Goal: Navigation & Orientation: Find specific page/section

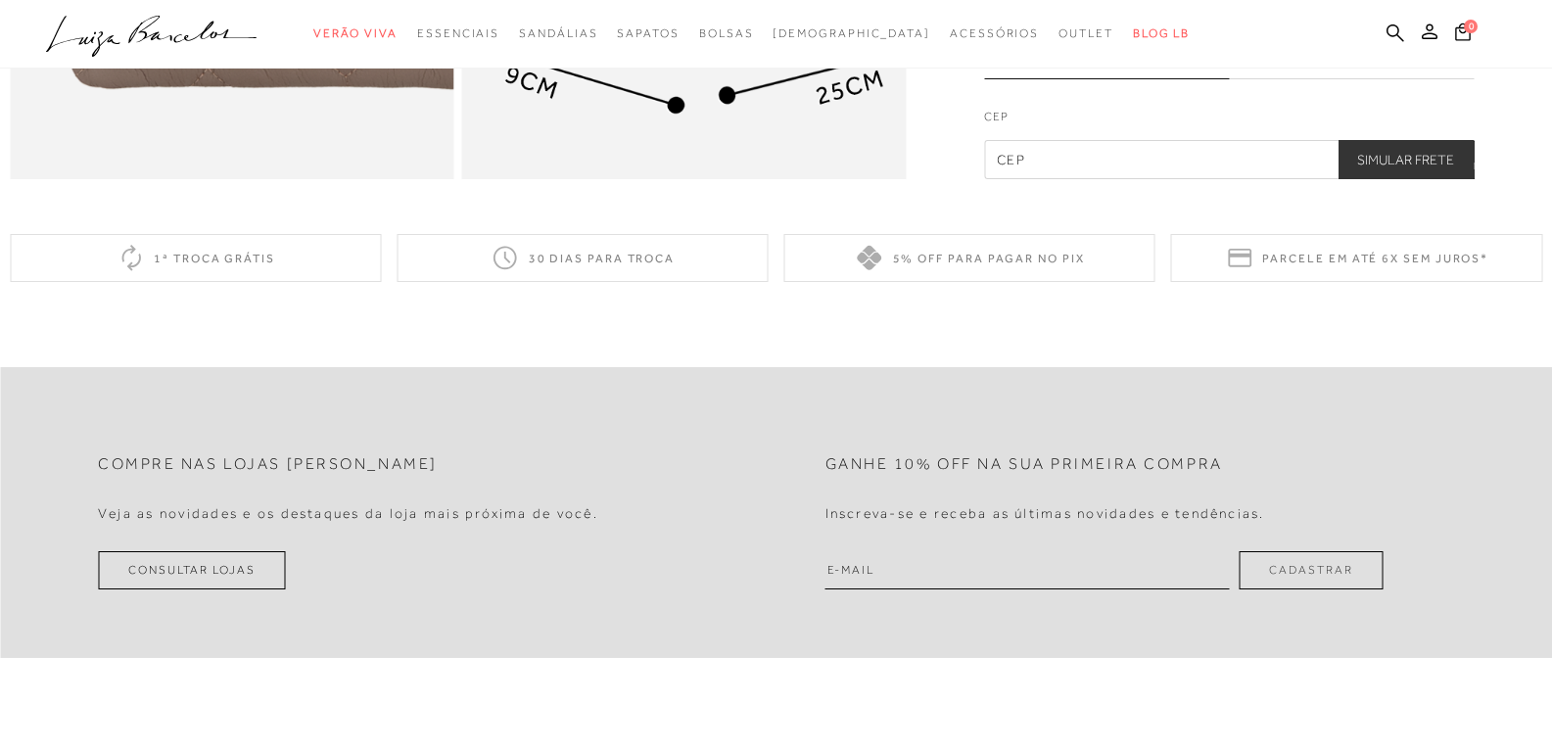
scroll to position [1762, 0]
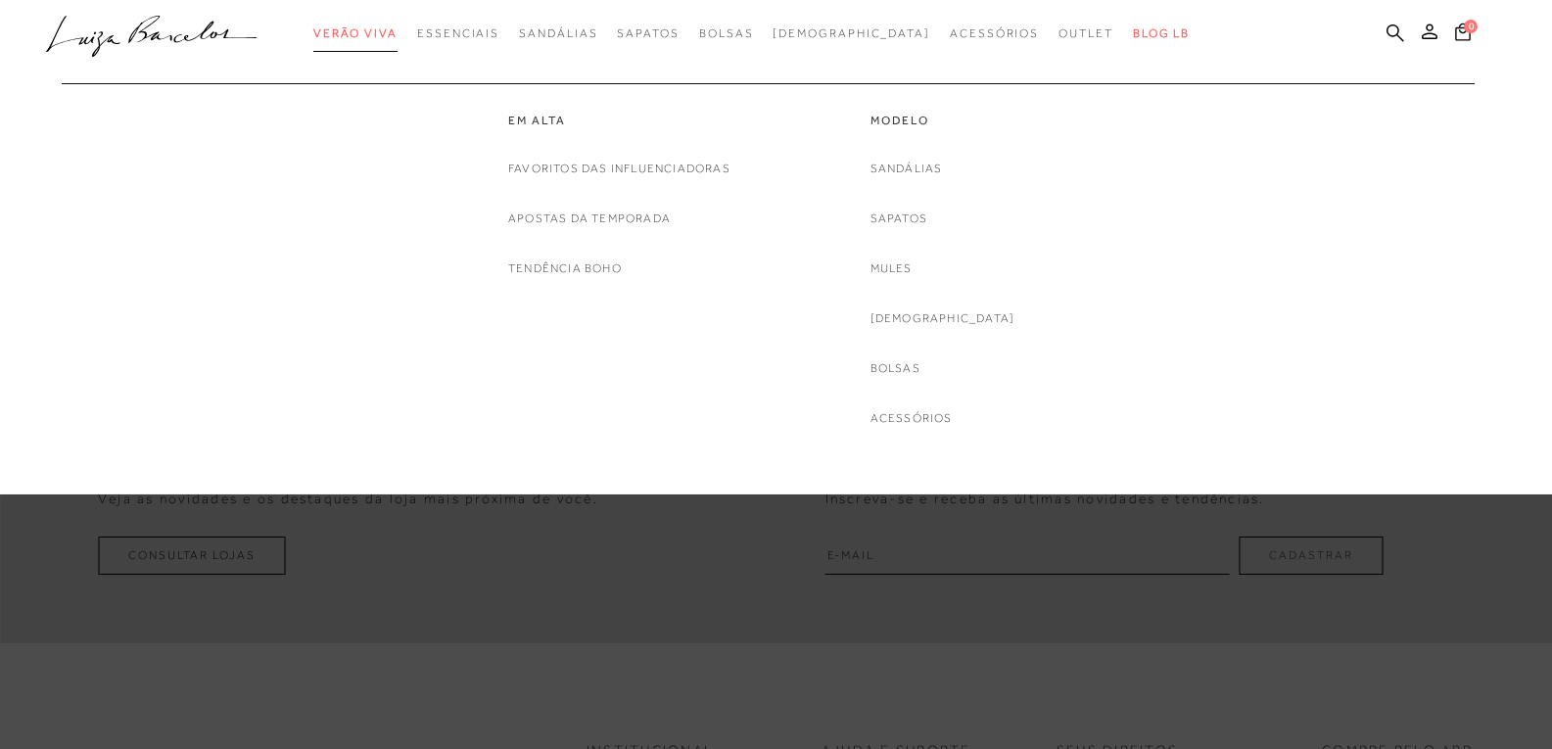
click at [398, 34] on span "Verão Viva" at bounding box center [355, 33] width 84 height 14
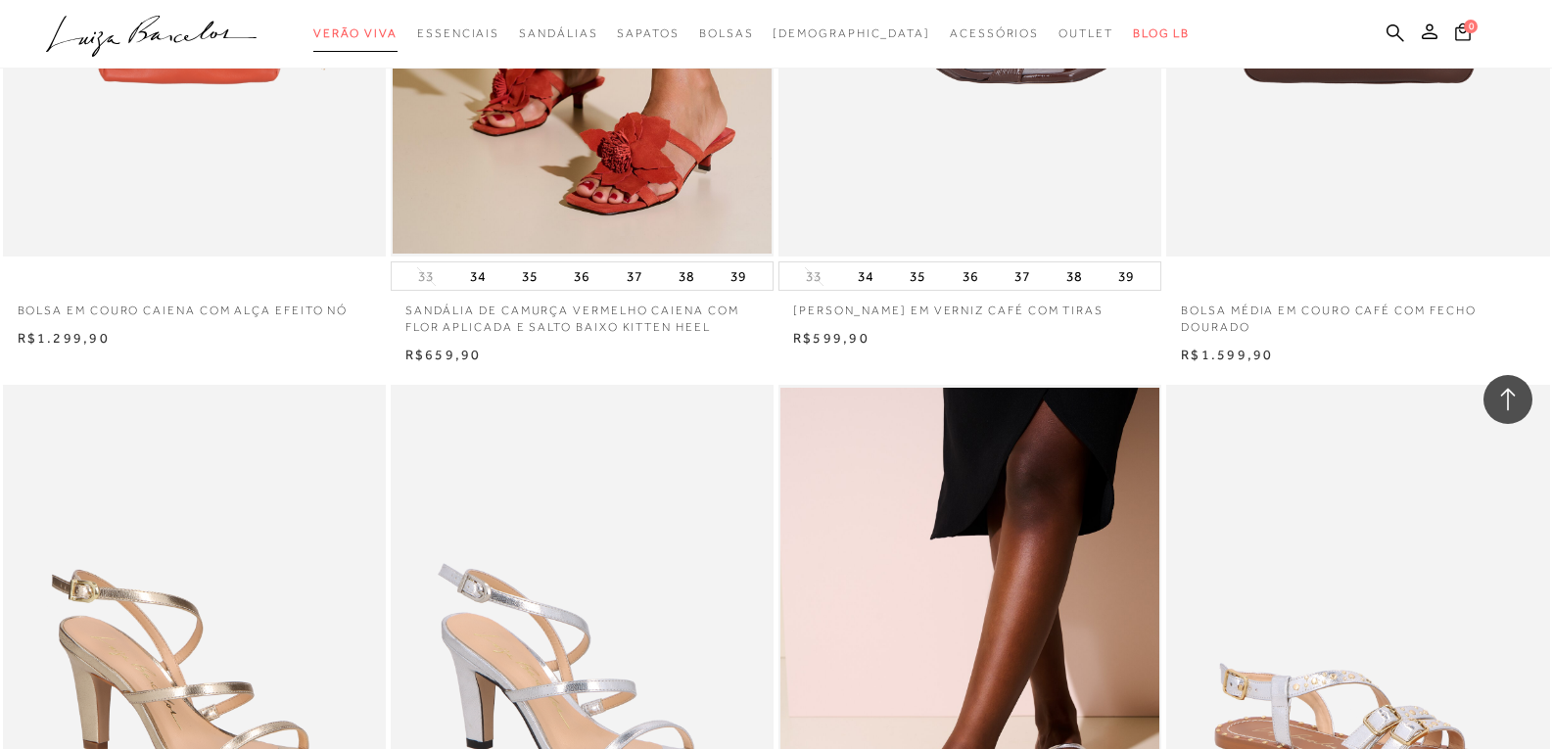
scroll to position [3231, 0]
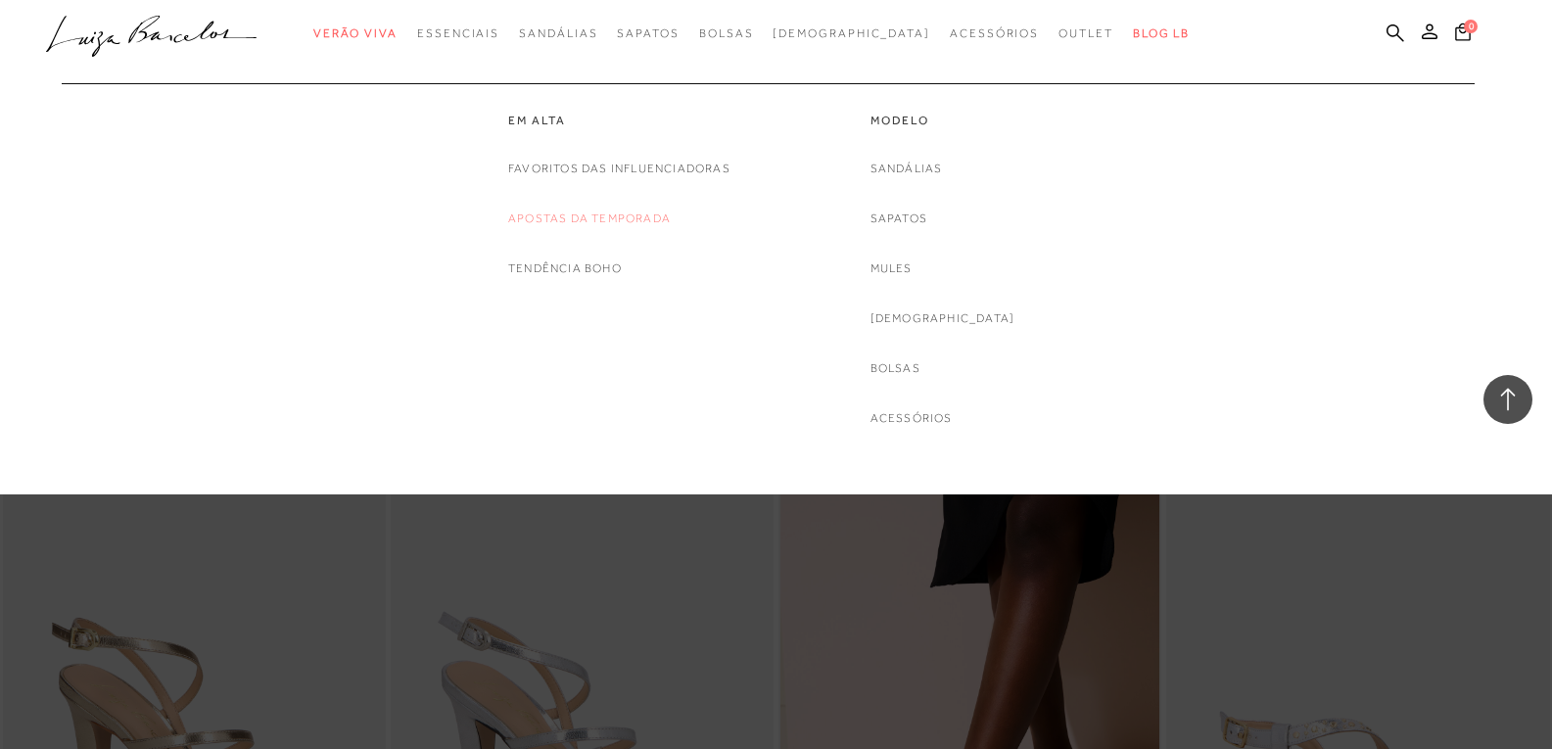
click at [547, 214] on link "Apostas da Temporada" at bounding box center [589, 219] width 163 height 21
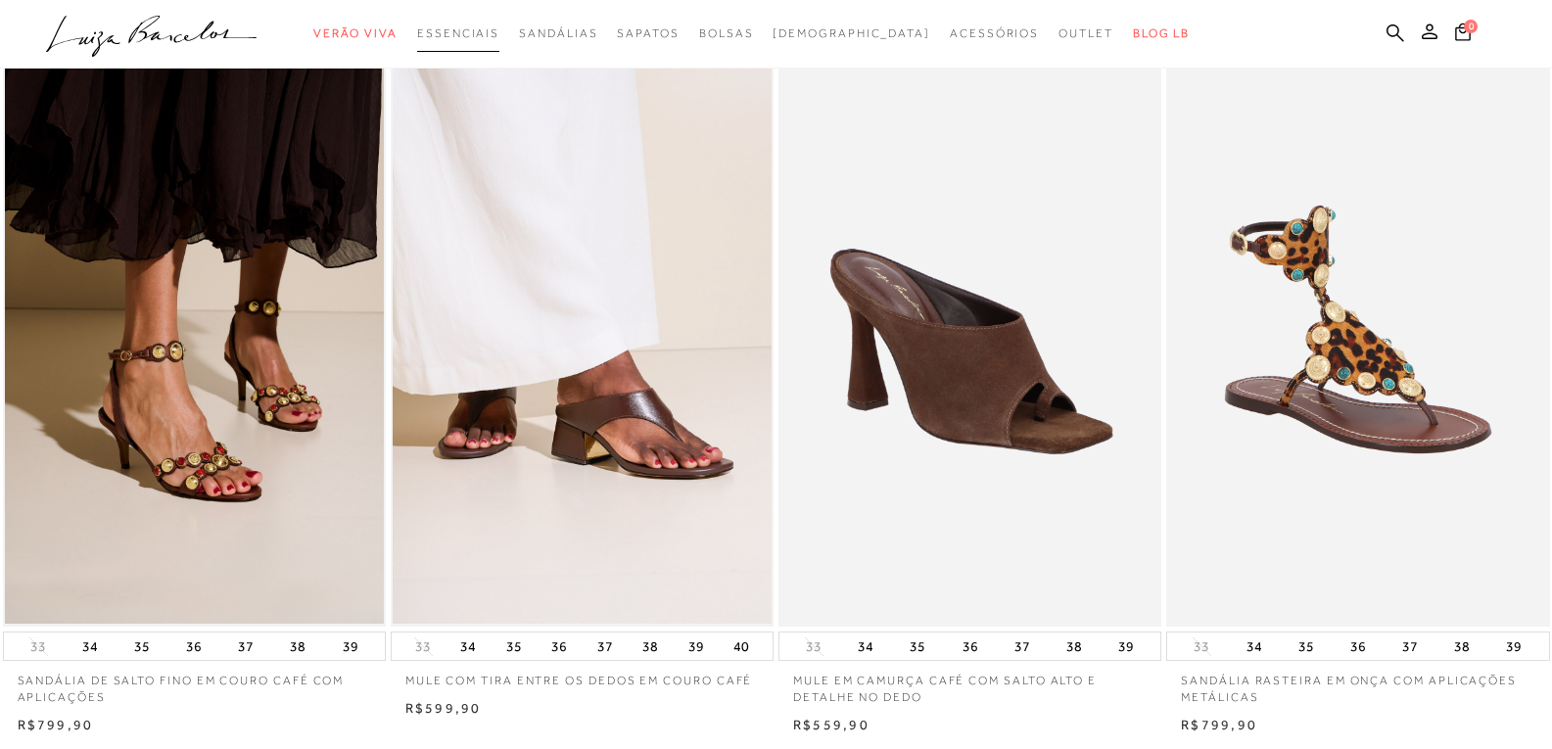
scroll to position [783, 0]
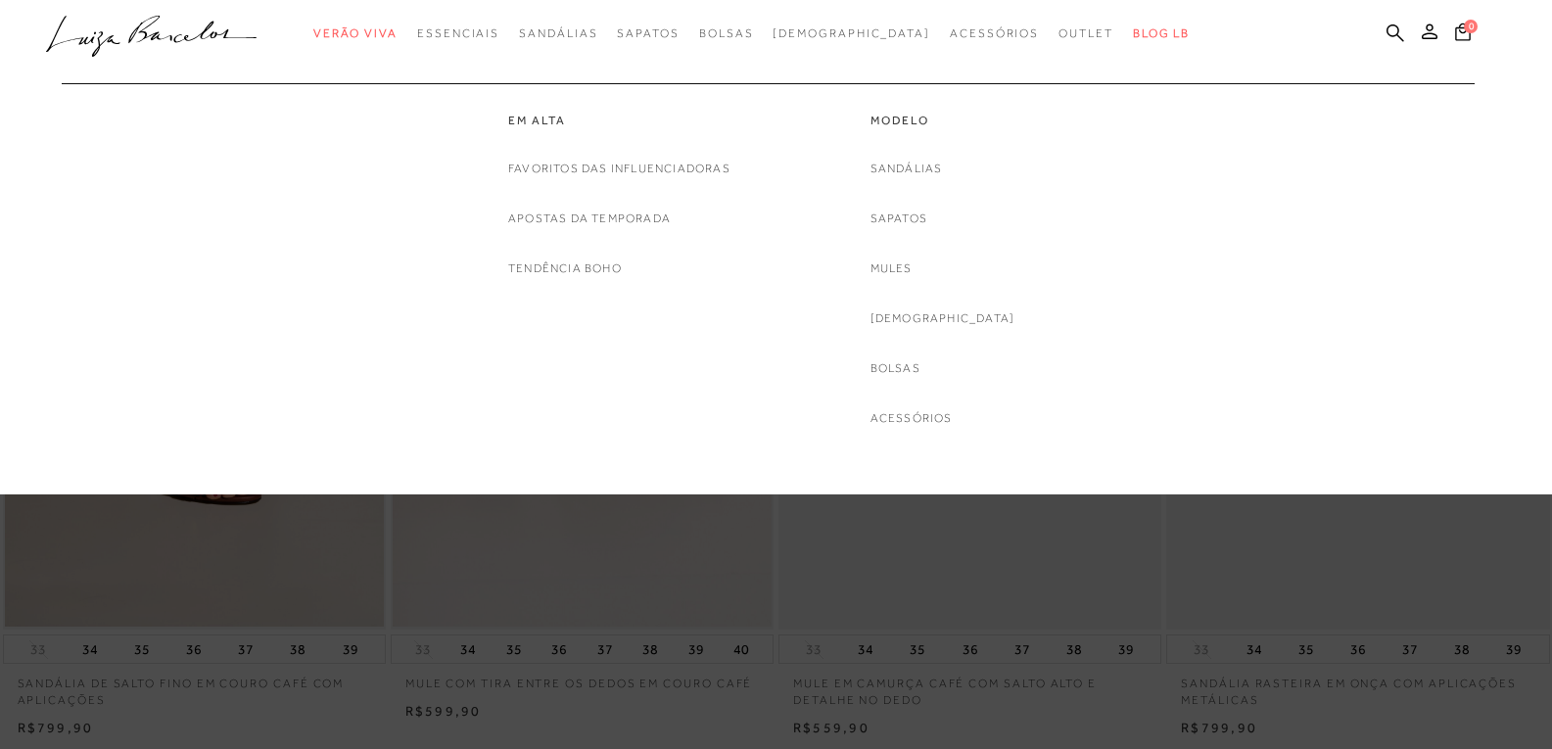
drag, startPoint x: 919, startPoint y: 360, endPoint x: 925, endPoint y: 349, distance: 13.1
click at [920, 360] on link "Bolsas" at bounding box center [895, 368] width 50 height 21
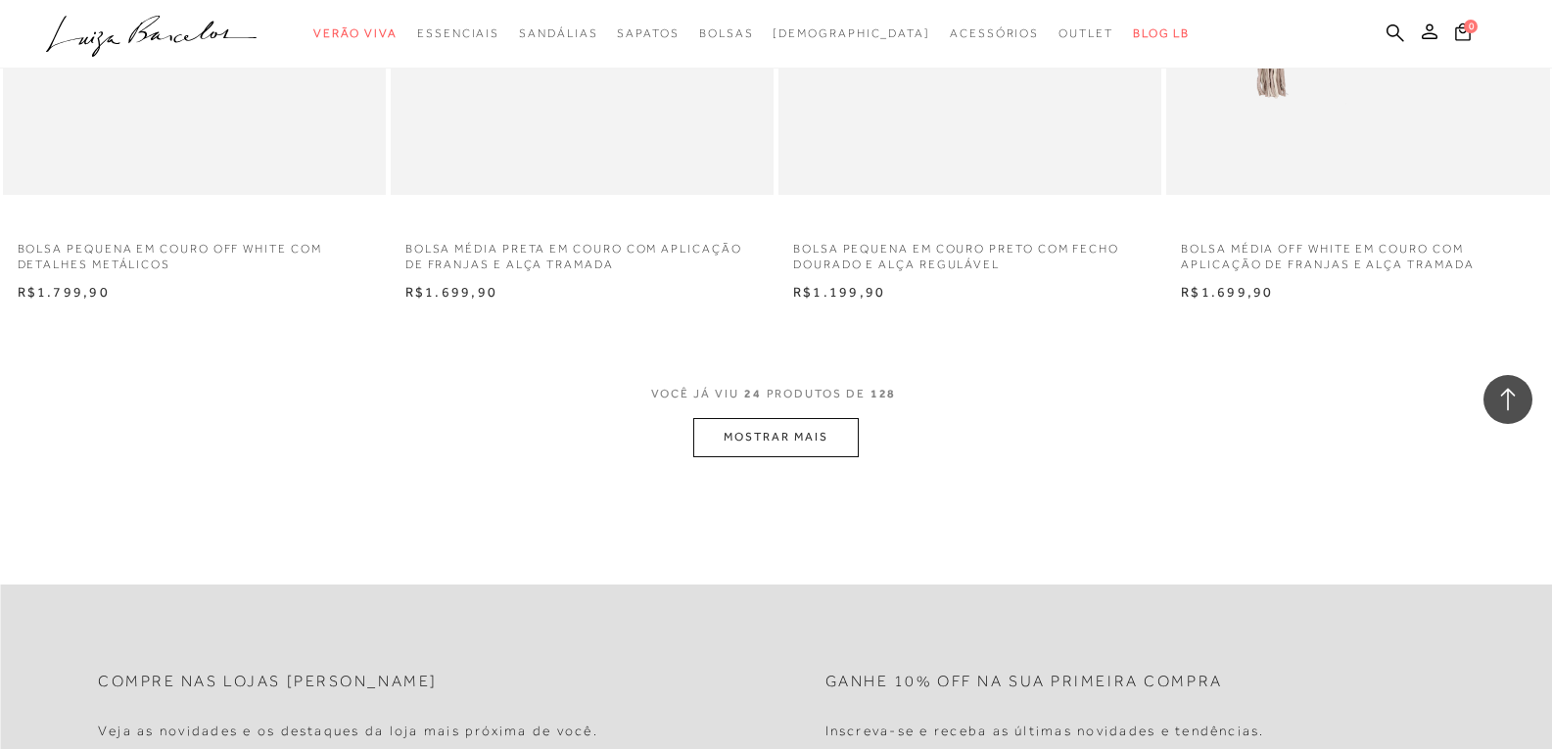
scroll to position [4308, 0]
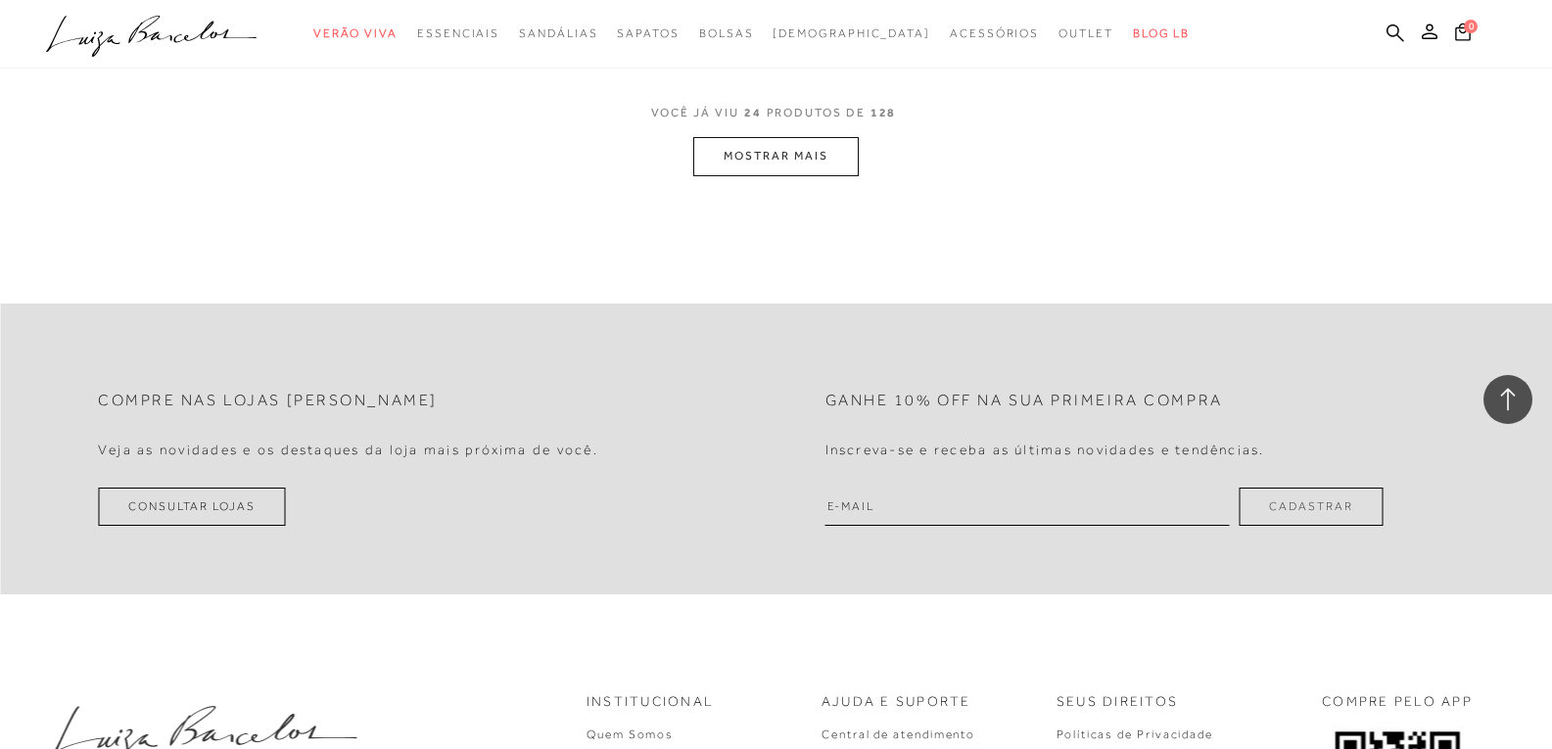
click at [778, 163] on button "MOSTRAR MAIS" at bounding box center [775, 156] width 164 height 38
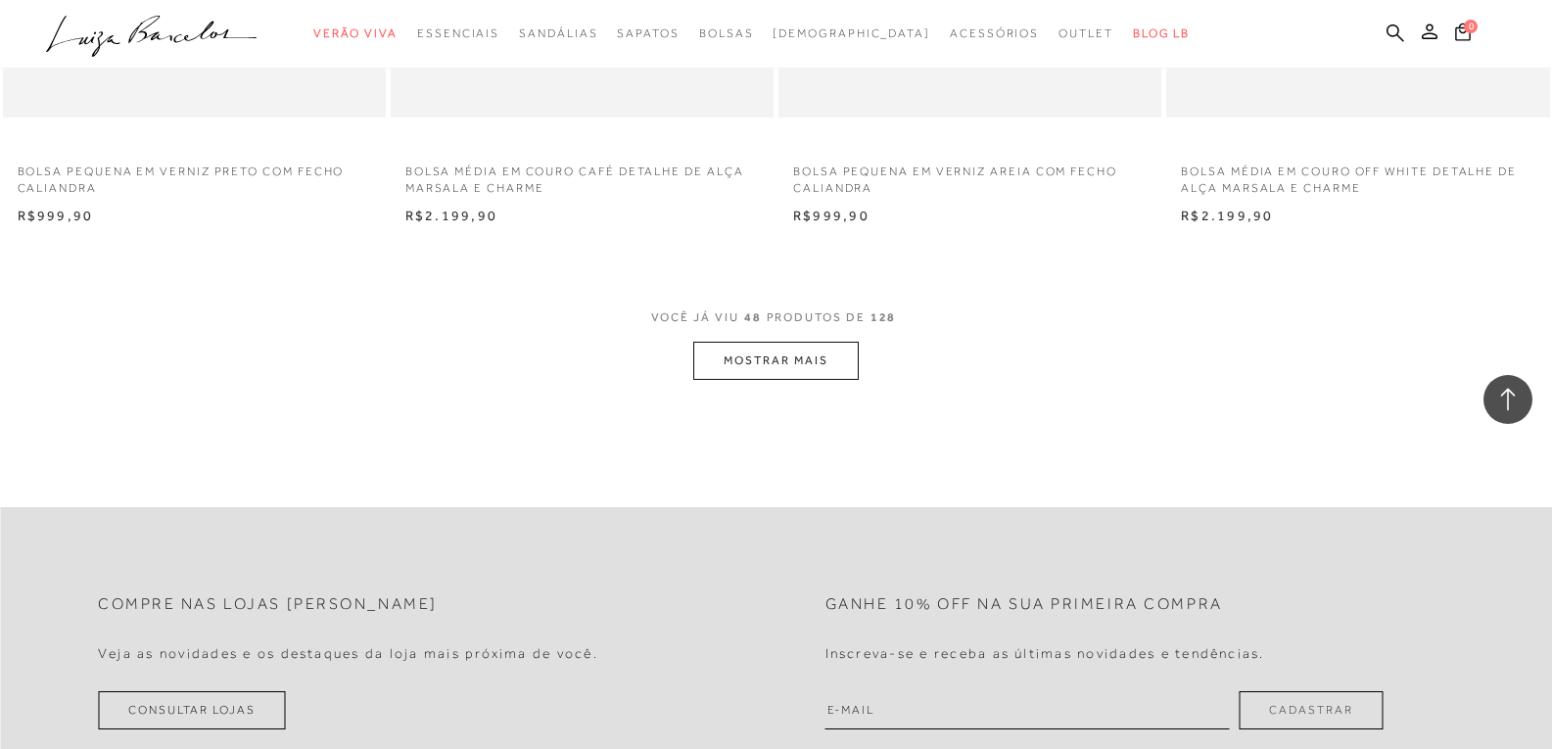
scroll to position [8322, 0]
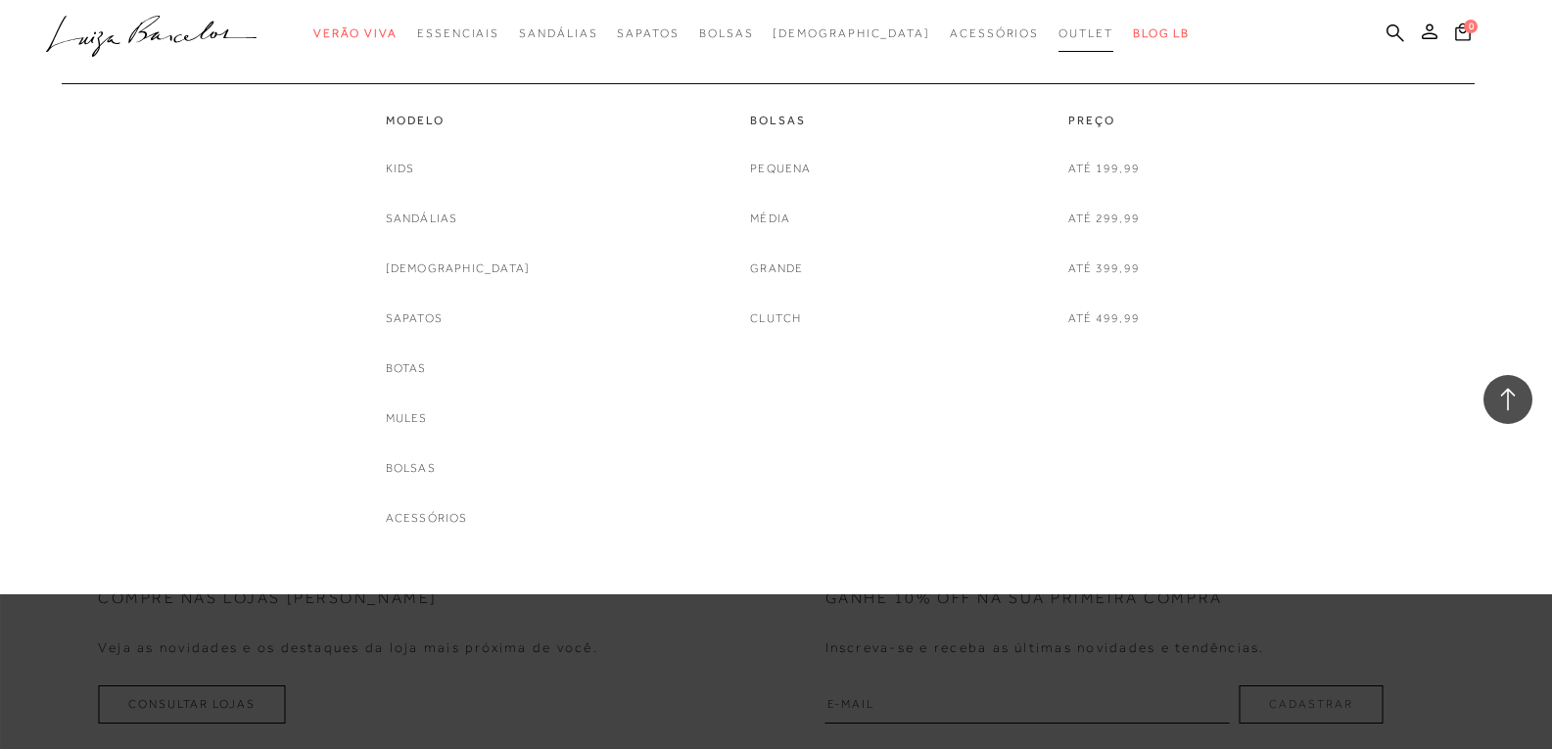
click at [1058, 28] on span "Outlet" at bounding box center [1085, 33] width 55 height 14
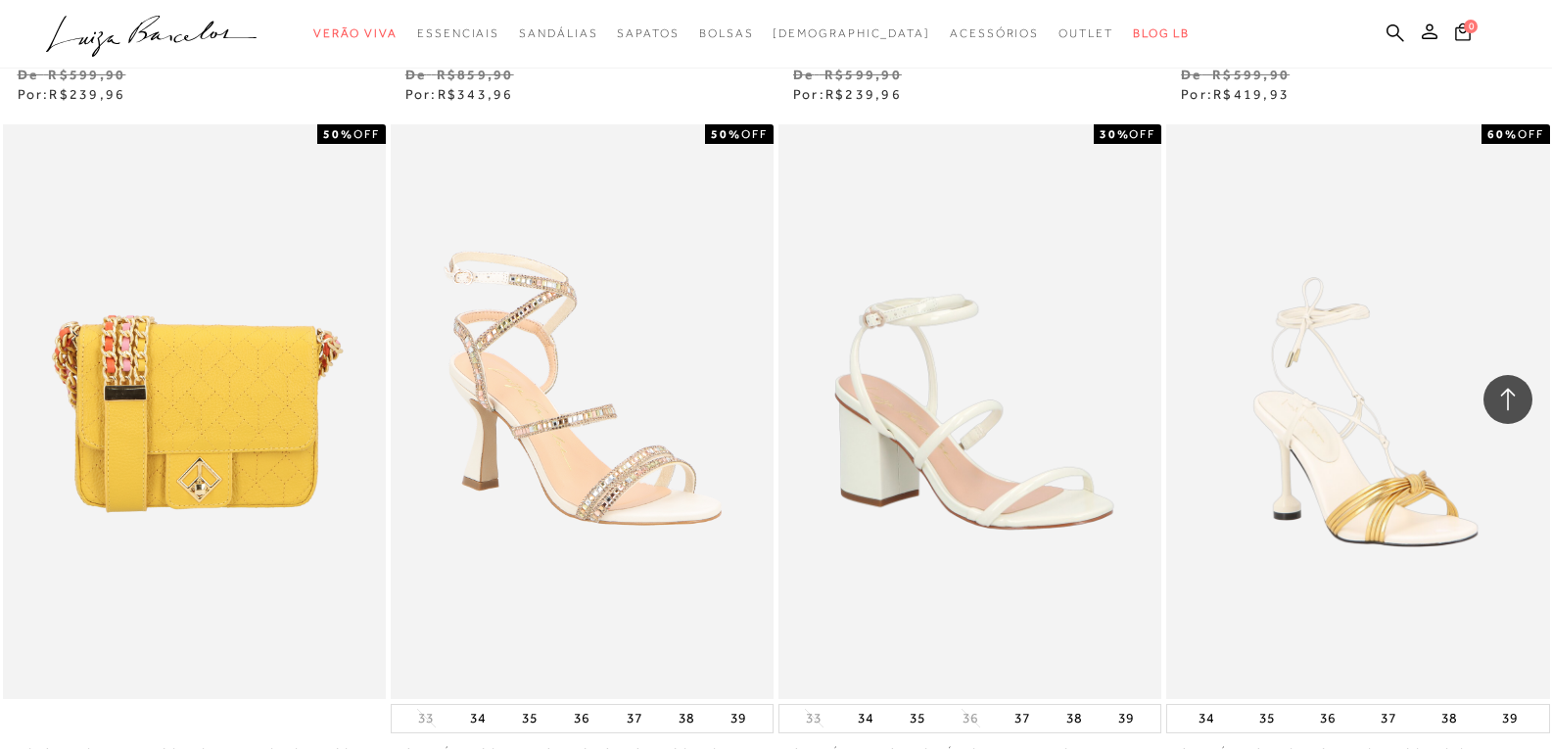
scroll to position [3721, 0]
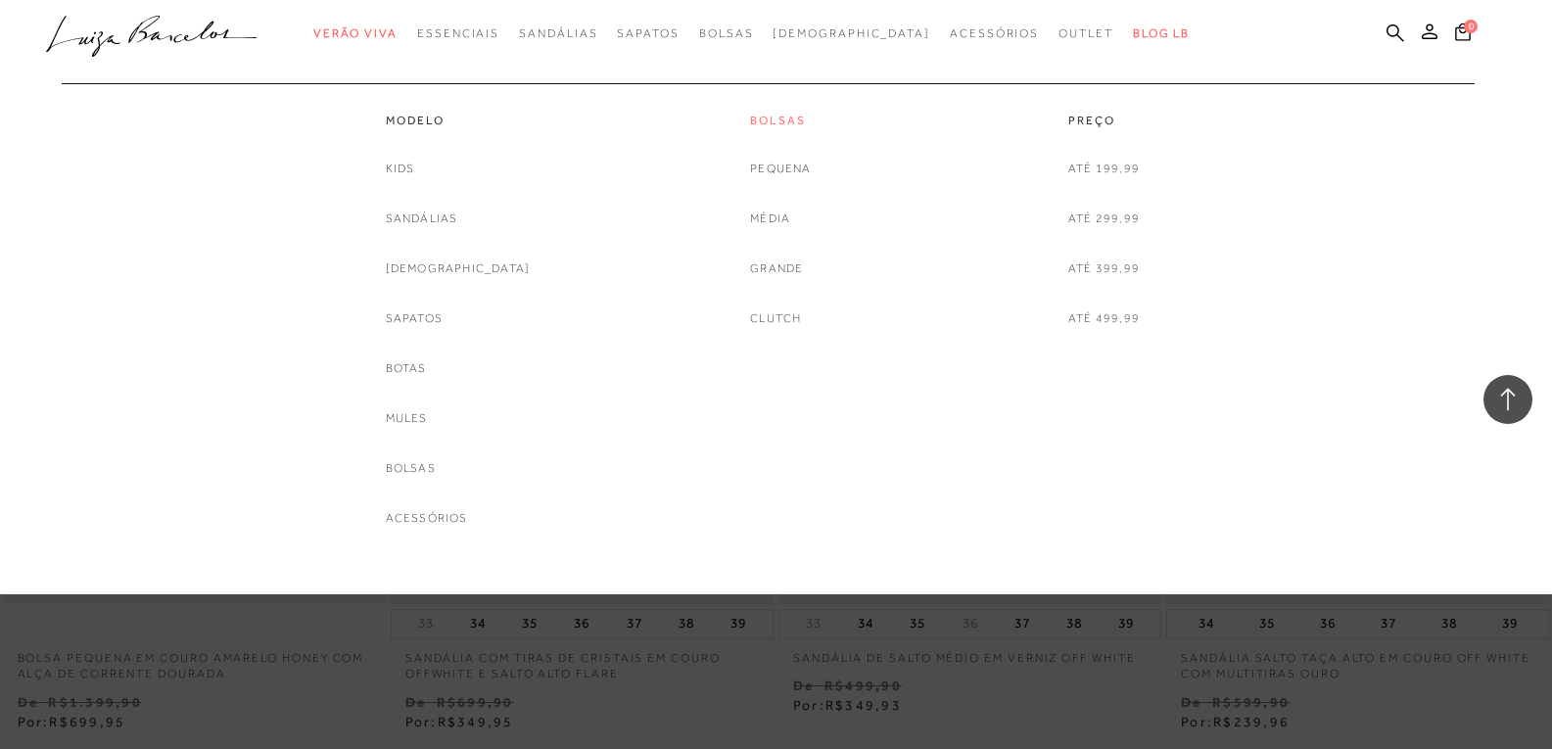
click at [787, 119] on link "Bolsas" at bounding box center [780, 121] width 61 height 17
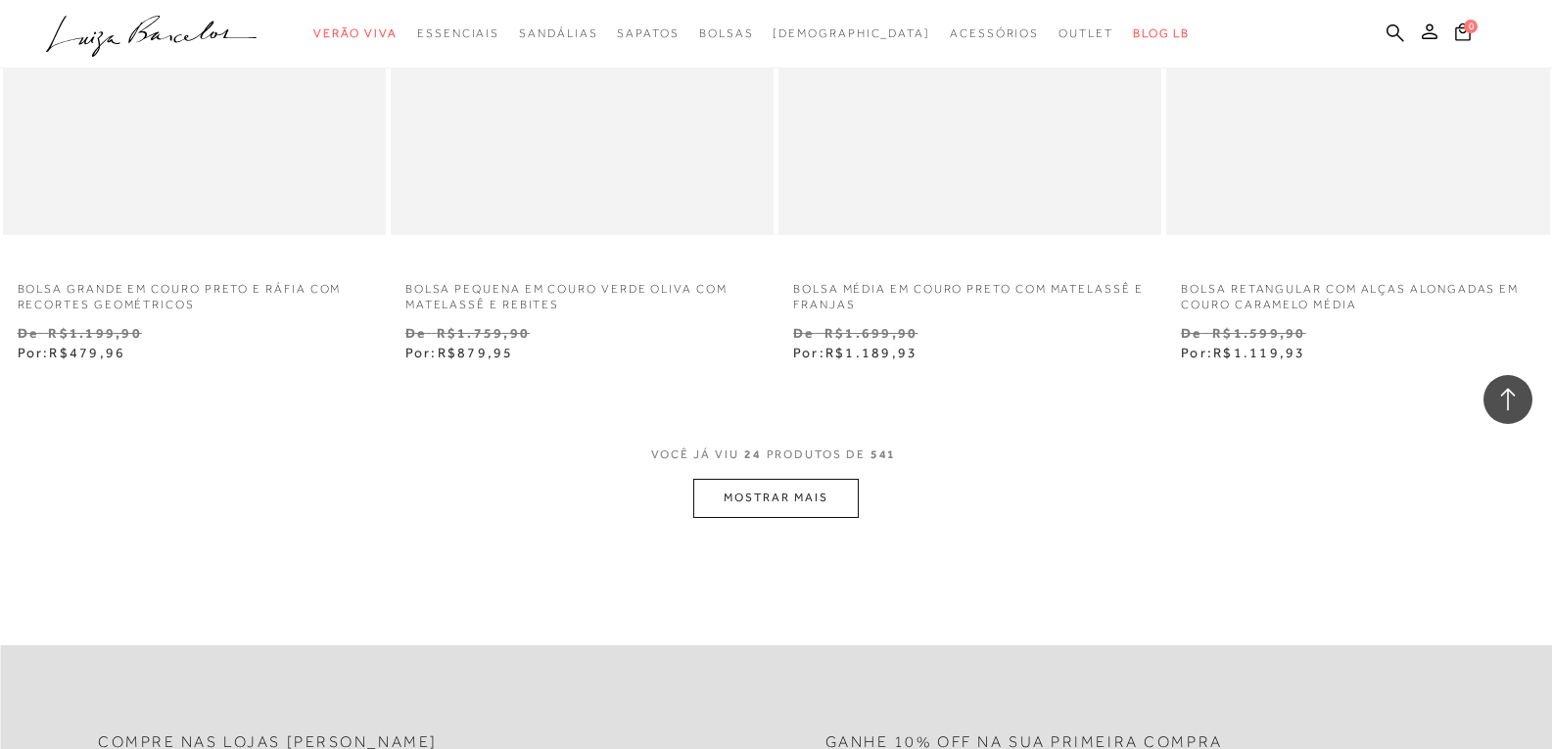
scroll to position [4112, 0]
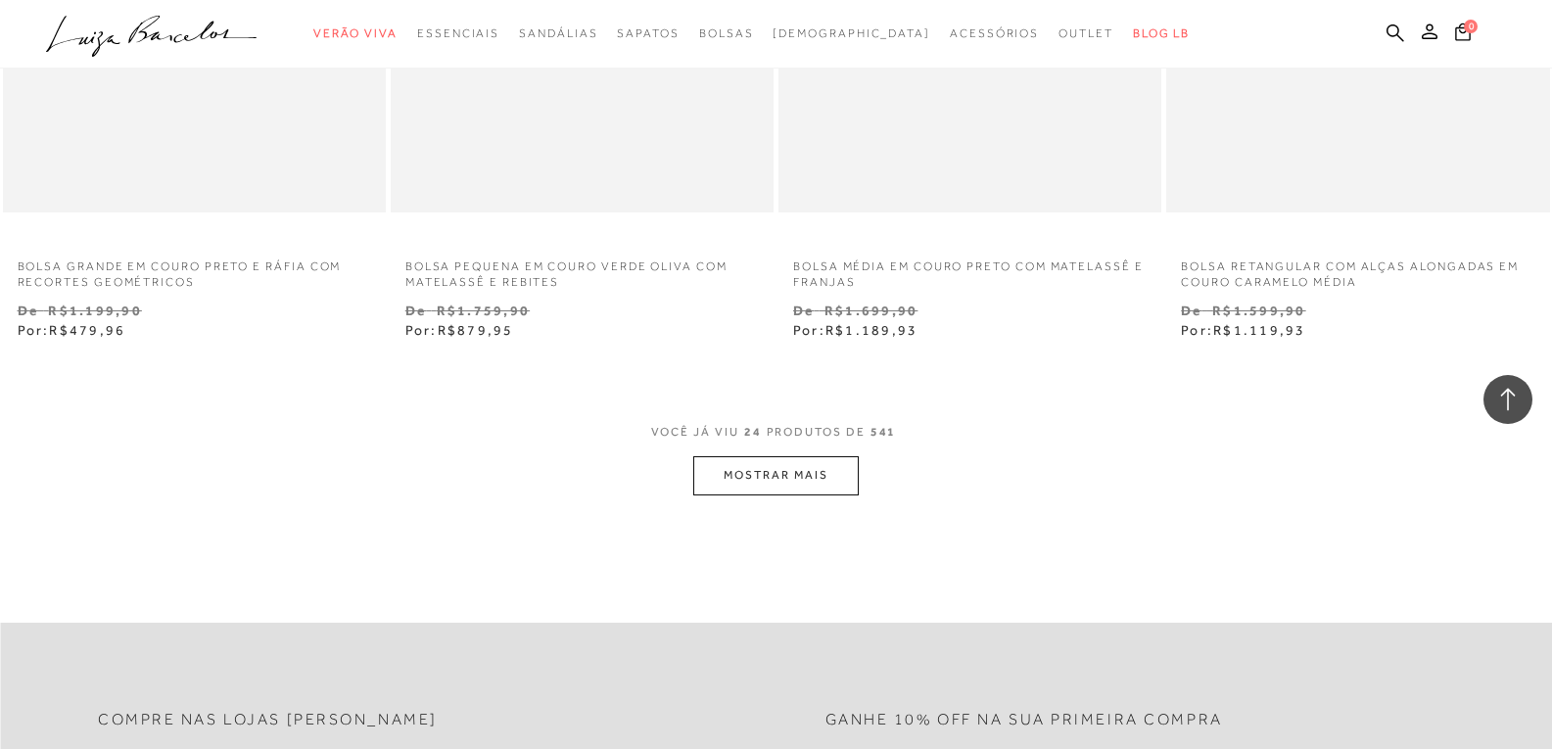
click at [816, 476] on button "MOSTRAR MAIS" at bounding box center [775, 475] width 164 height 38
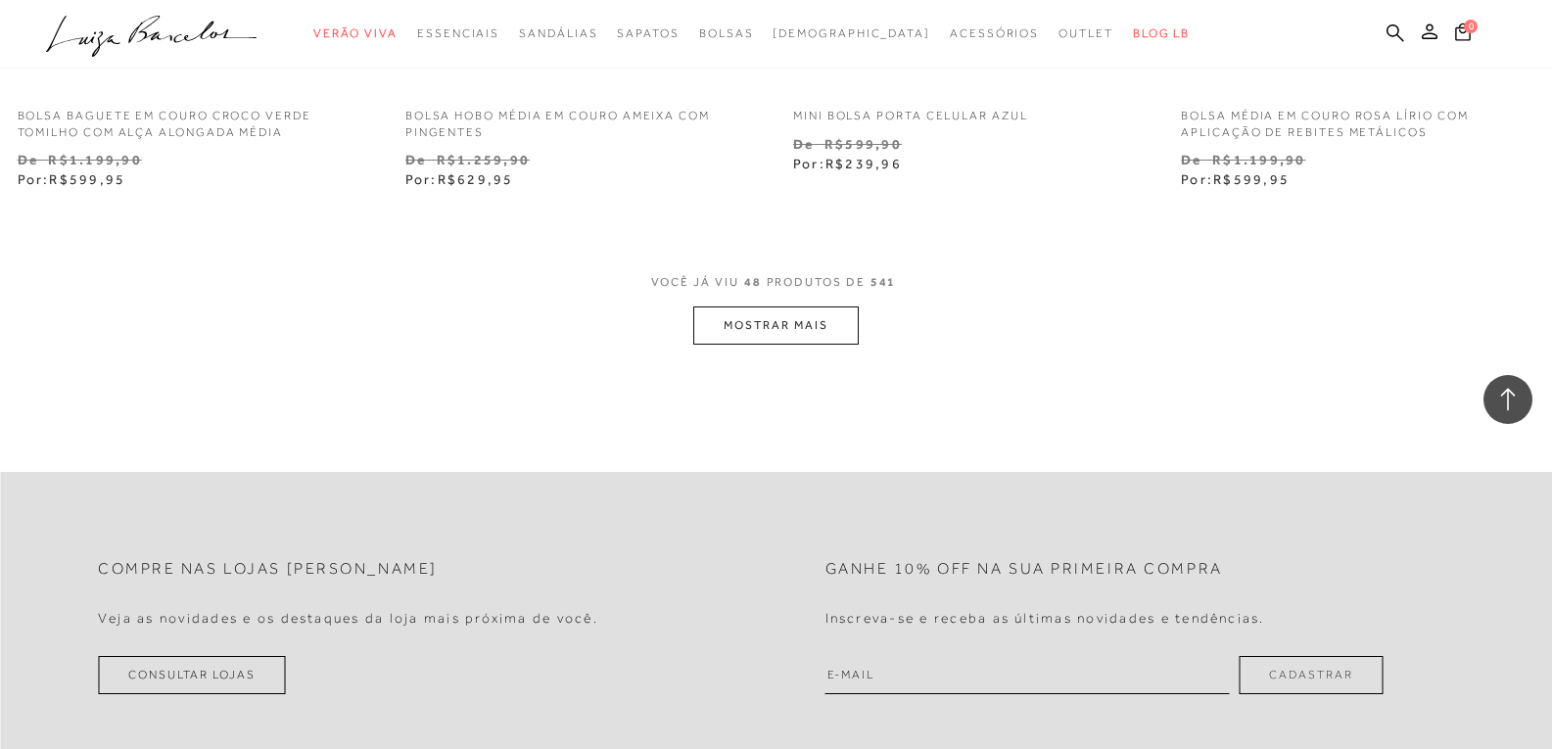
scroll to position [8616, 0]
